Goal: Check status: Check status

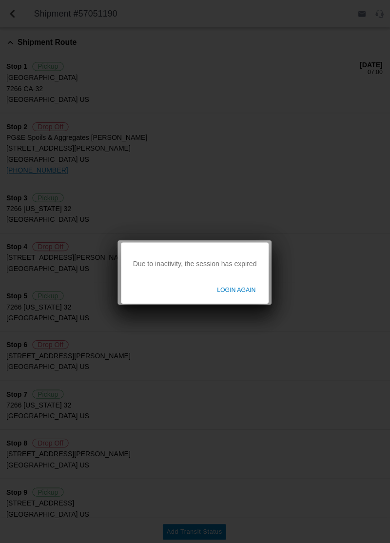
scroll to position [13, 0]
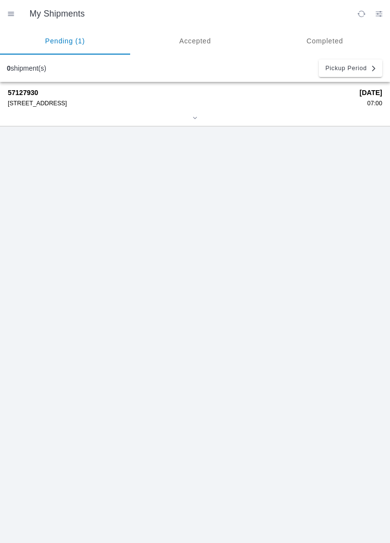
click at [32, 98] on div "57127930 [STREET_ADDRESS]" at bounding box center [180, 98] width 345 height 18
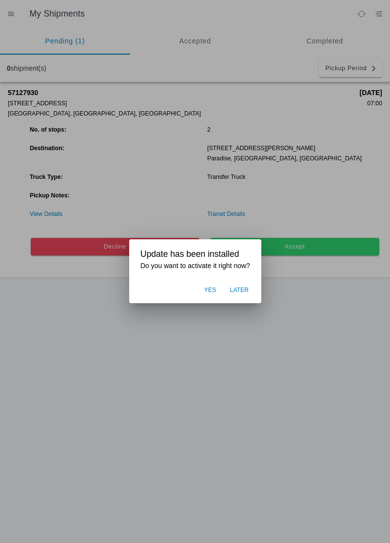
click at [322, 348] on ion-backdrop at bounding box center [195, 271] width 390 height 543
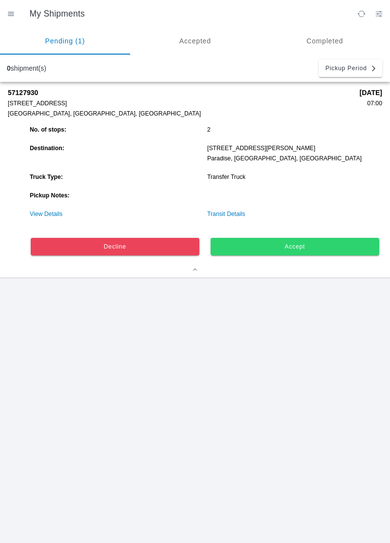
click at [31, 212] on link "View Details" at bounding box center [46, 214] width 33 height 7
click at [42, 211] on ion-router-outlet "My Shipments Pending (1) Accepted Completed 0 shipment(s) Pickup Period 5712793…" at bounding box center [195, 271] width 390 height 543
